Goal: Go to known website: Access a specific website the user already knows

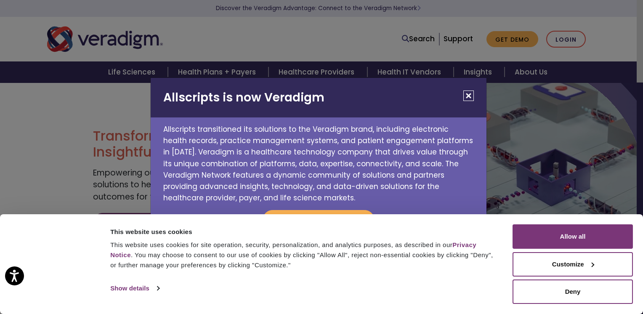
click at [468, 96] on button "Close" at bounding box center [469, 96] width 11 height 11
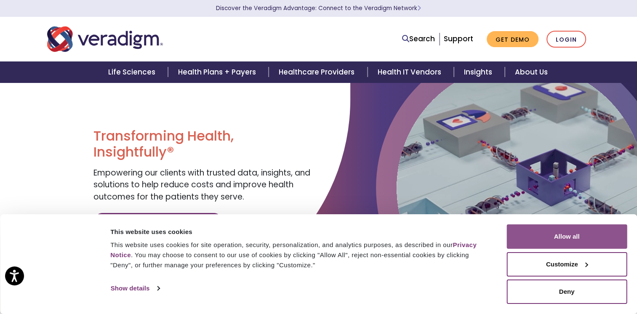
click at [563, 238] on button "Allow all" at bounding box center [567, 236] width 120 height 24
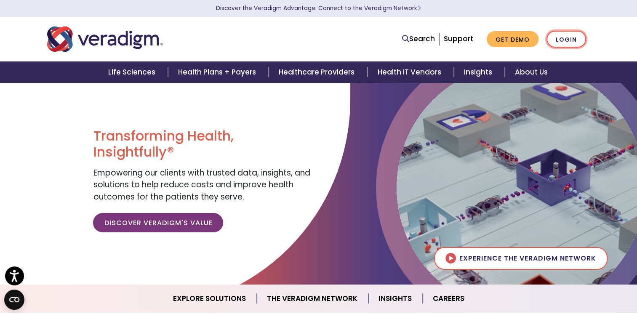
click at [568, 42] on link "Login" at bounding box center [567, 39] width 40 height 17
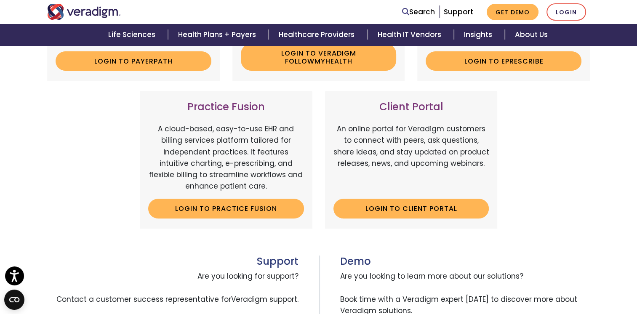
scroll to position [253, 0]
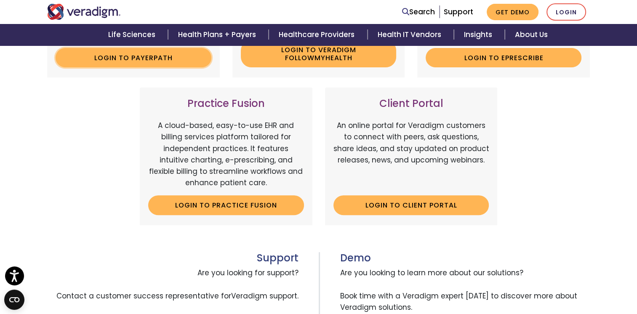
click at [138, 67] on link "Login to Payerpath" at bounding box center [134, 57] width 156 height 19
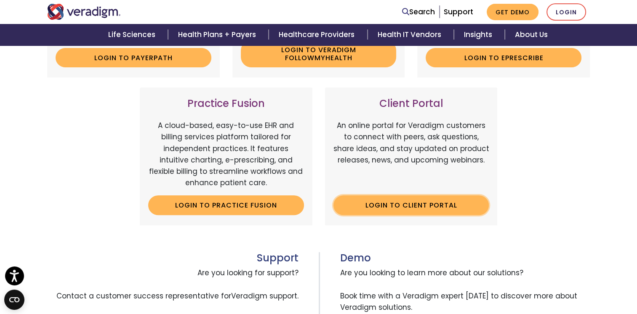
click at [402, 215] on link "Login to Client Portal" at bounding box center [412, 204] width 156 height 19
click at [407, 215] on link "Login to Client Portal" at bounding box center [412, 204] width 156 height 19
